Goal: Navigation & Orientation: Find specific page/section

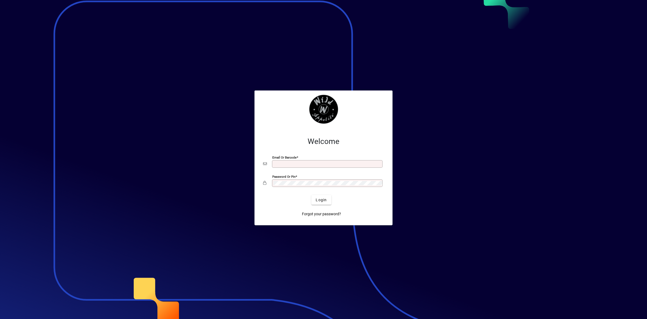
type input "**********"
click at [321, 202] on span "Login" at bounding box center [321, 200] width 11 height 6
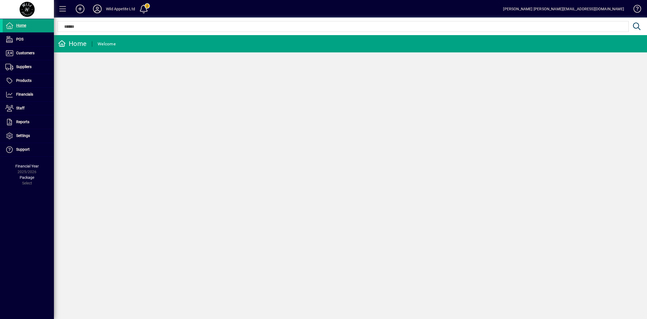
click at [97, 9] on icon at bounding box center [97, 9] width 11 height 9
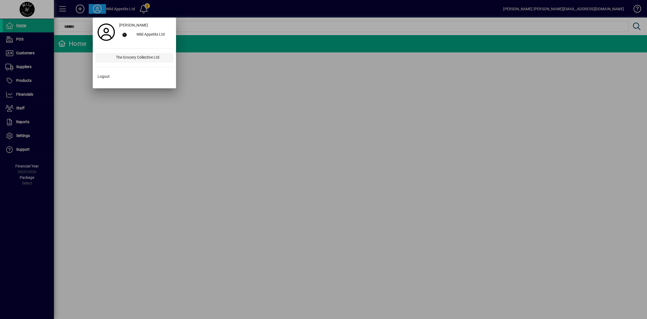
click at [125, 58] on div "The Grocery Collective Ltd" at bounding box center [143, 58] width 62 height 10
